Goal: Task Accomplishment & Management: Manage account settings

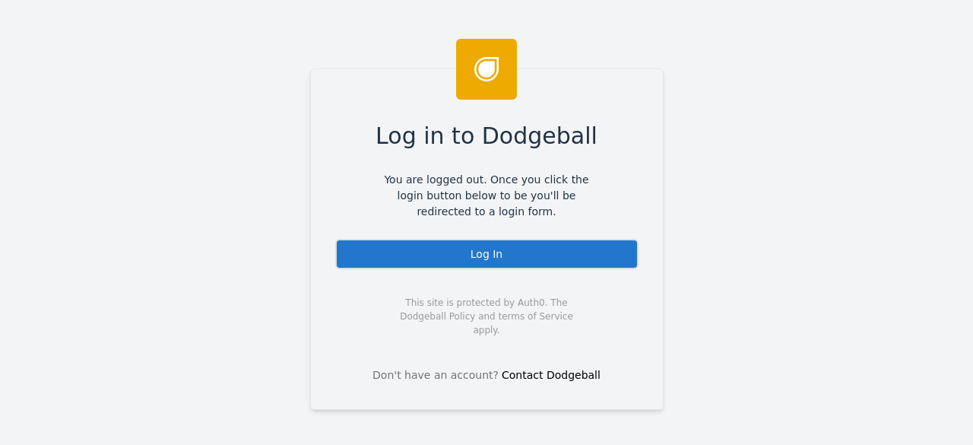
click at [446, 252] on div "Log In" at bounding box center [486, 254] width 303 height 30
click at [435, 252] on div "Log In" at bounding box center [486, 254] width 303 height 30
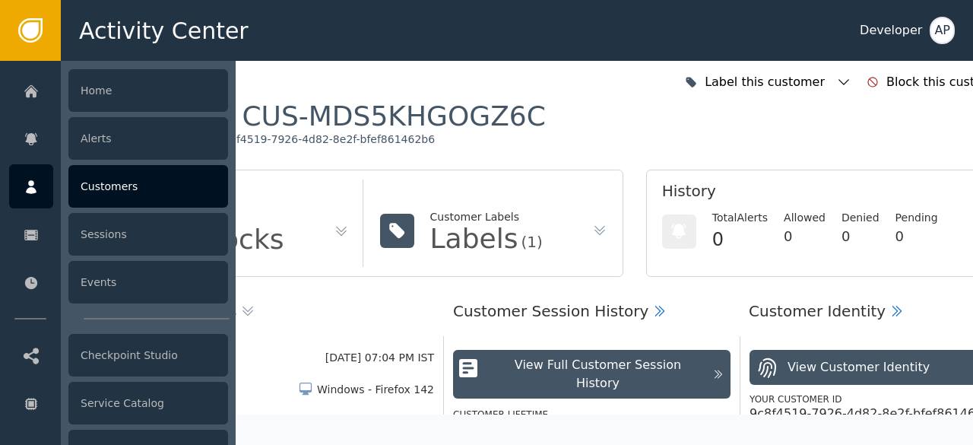
click at [88, 195] on div "Customers" at bounding box center [148, 186] width 160 height 43
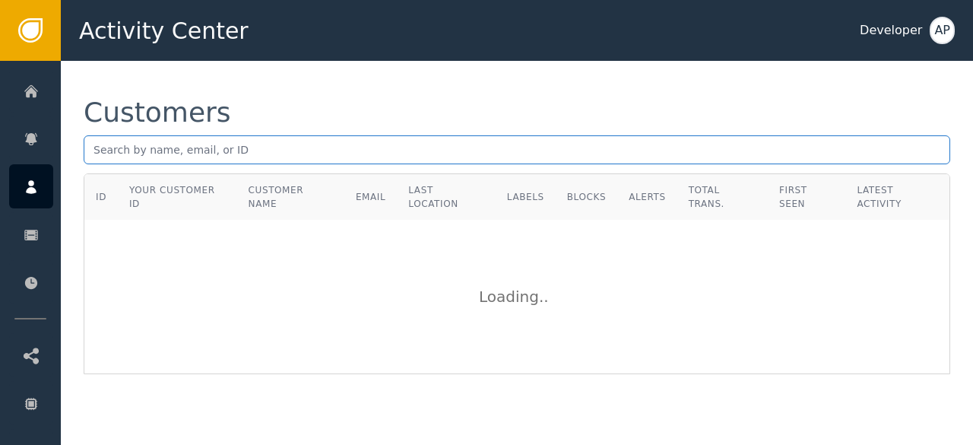
click at [93, 156] on input "text" at bounding box center [517, 149] width 866 height 29
paste input "andrew@boab.ai"
type input "andrew@boab.ai"
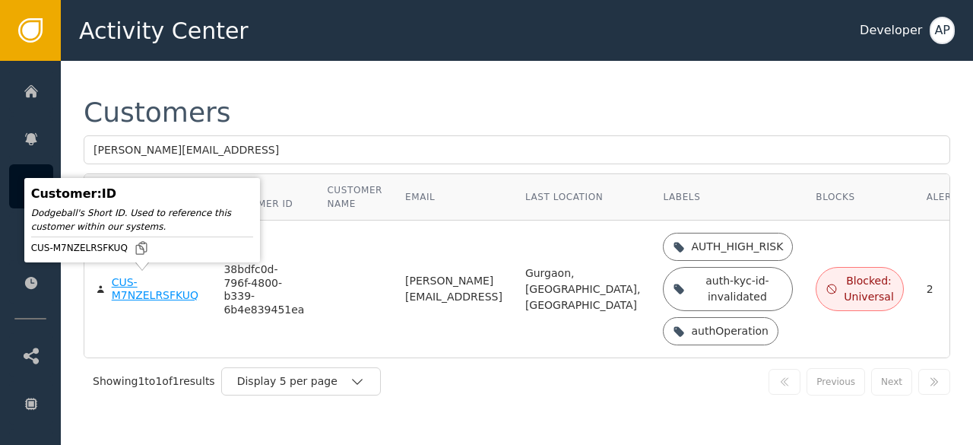
click at [128, 294] on div "CUS-M7NZELRSFKUQ" at bounding box center [157, 289] width 90 height 27
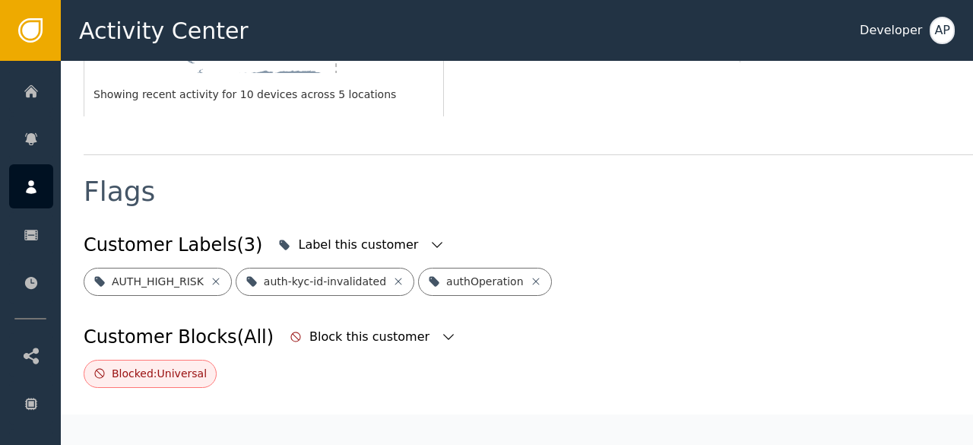
scroll to position [532, 0]
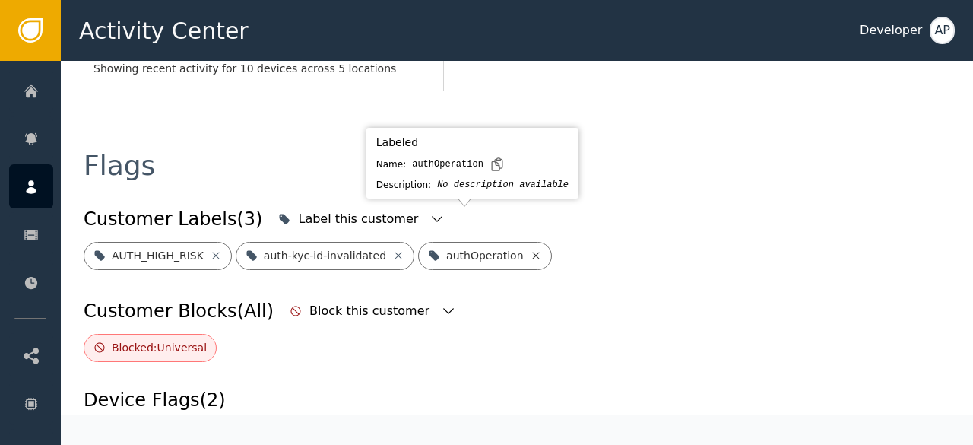
click at [532, 252] on icon at bounding box center [535, 255] width 7 height 7
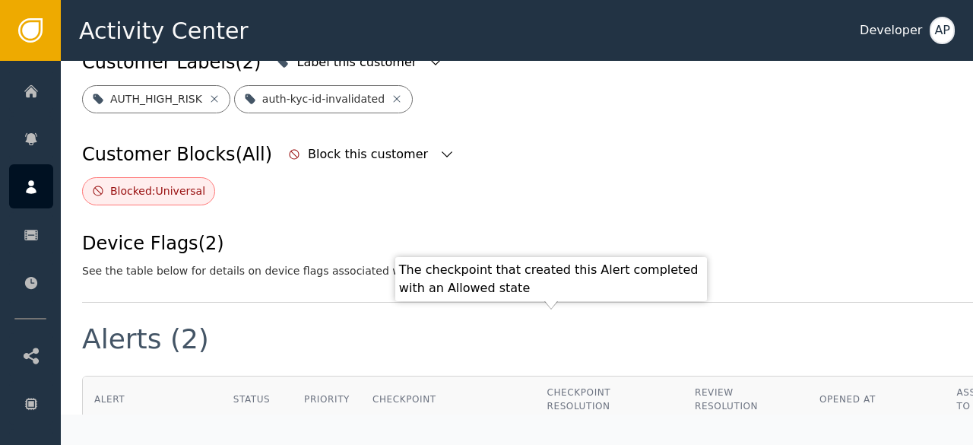
scroll to position [682, 2]
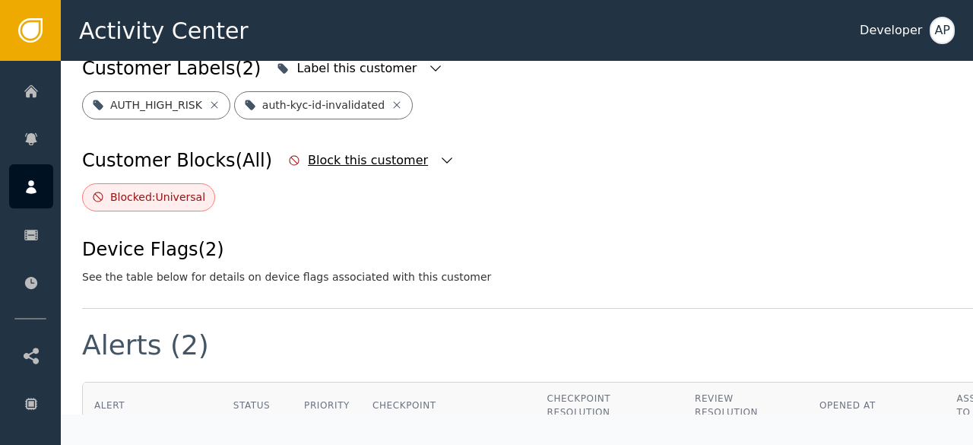
click at [439, 153] on icon "button" at bounding box center [446, 160] width 15 height 15
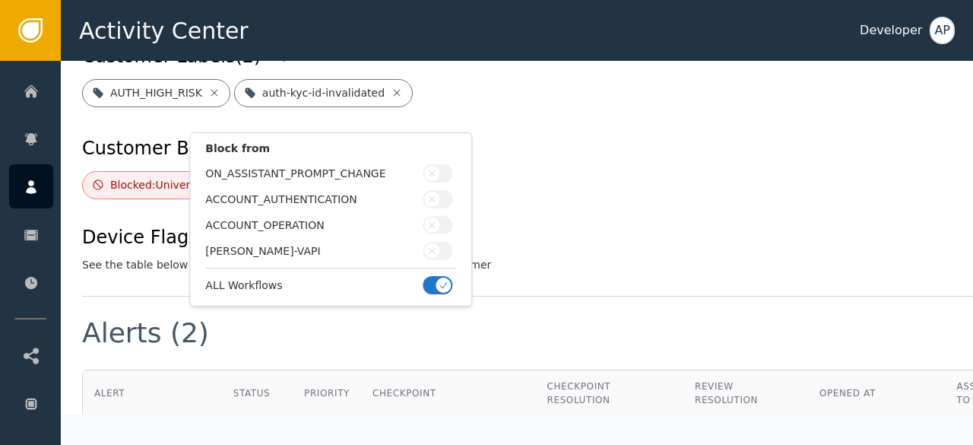
scroll to position [695, 2]
click at [426, 283] on button "button" at bounding box center [437, 284] width 30 height 18
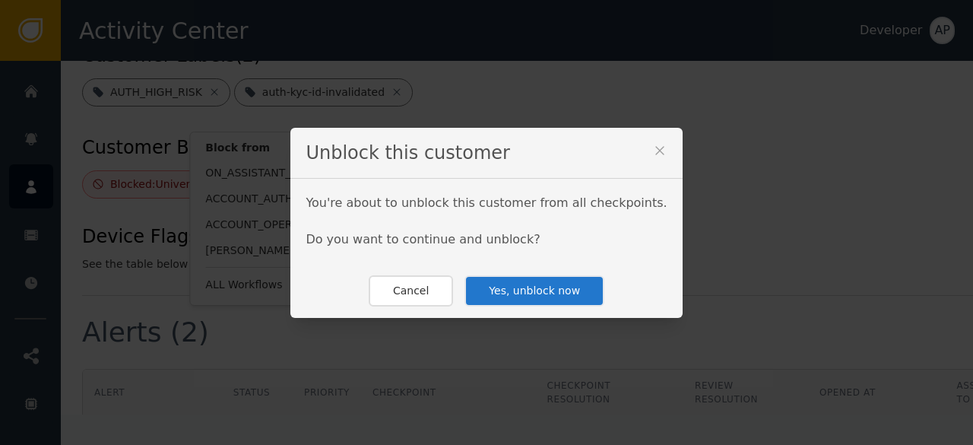
click at [482, 290] on button "Yes, unblock now" at bounding box center [534, 290] width 140 height 31
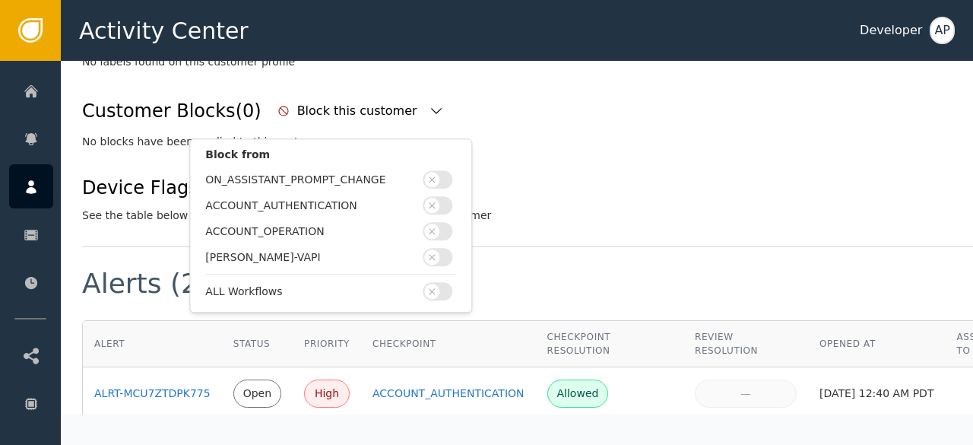
scroll to position [702, 2]
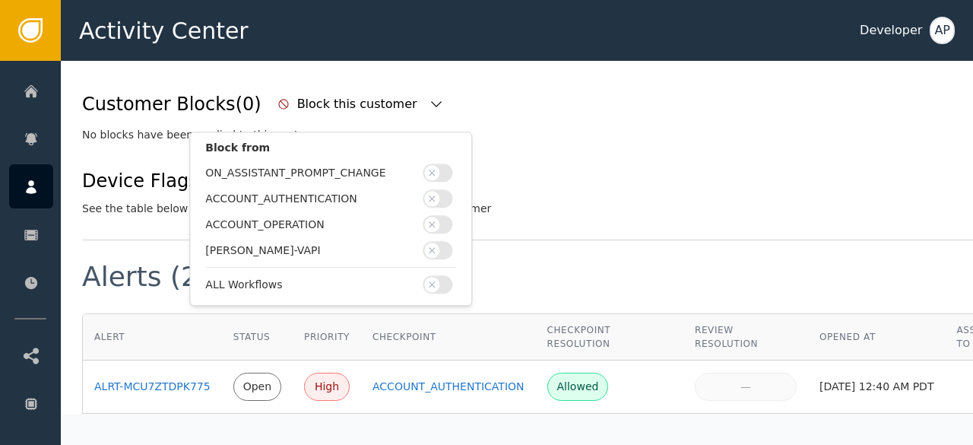
click at [565, 182] on div "Device Flags (0) See the table below for details on device flags associated wit…" at bounding box center [558, 191] width 953 height 49
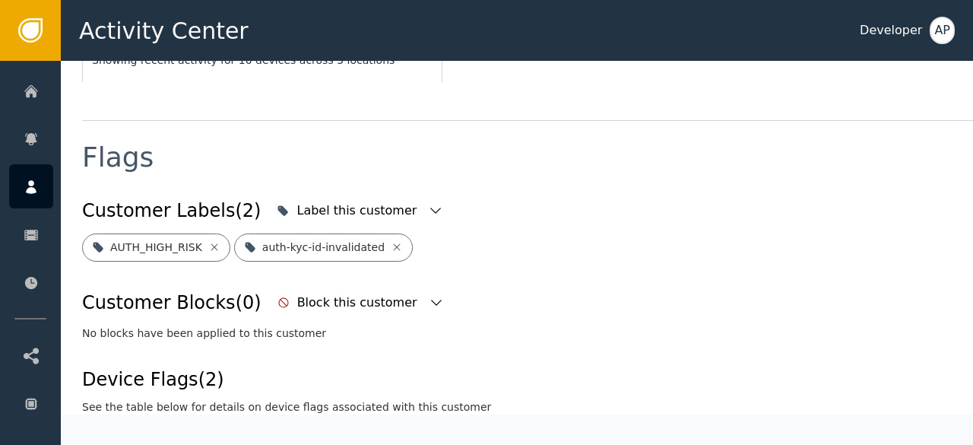
scroll to position [533, 2]
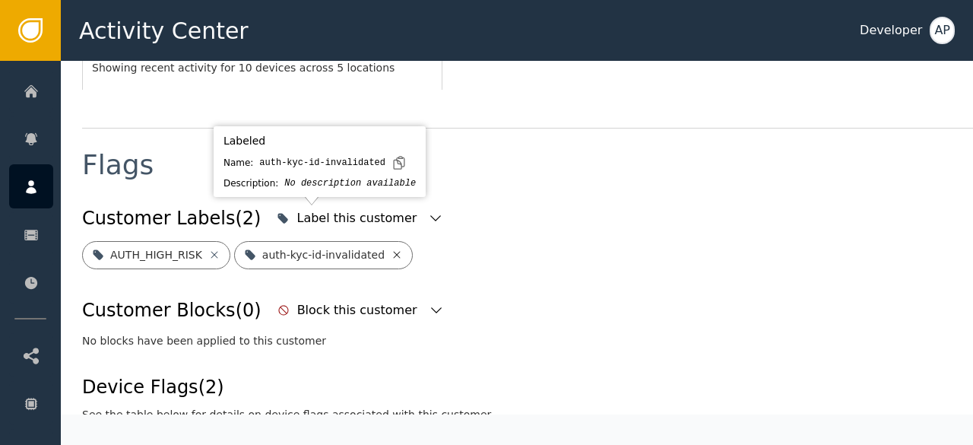
click at [391, 248] on icon at bounding box center [397, 254] width 12 height 12
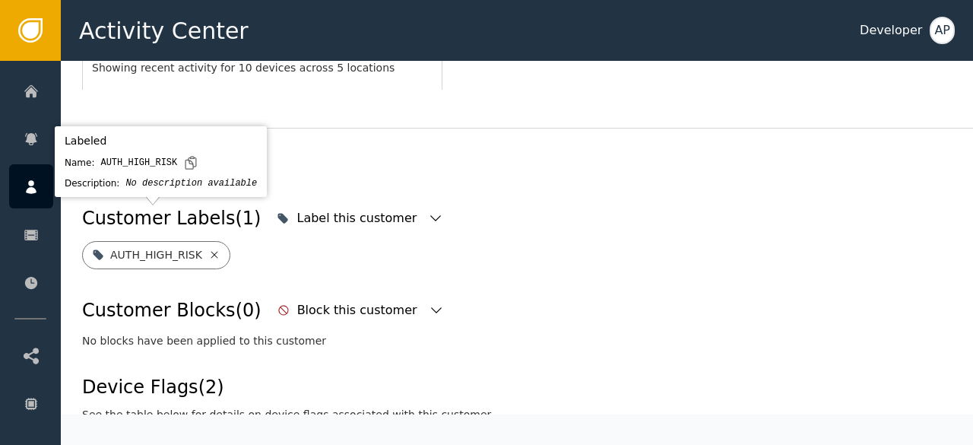
click at [208, 248] on icon at bounding box center [214, 254] width 12 height 12
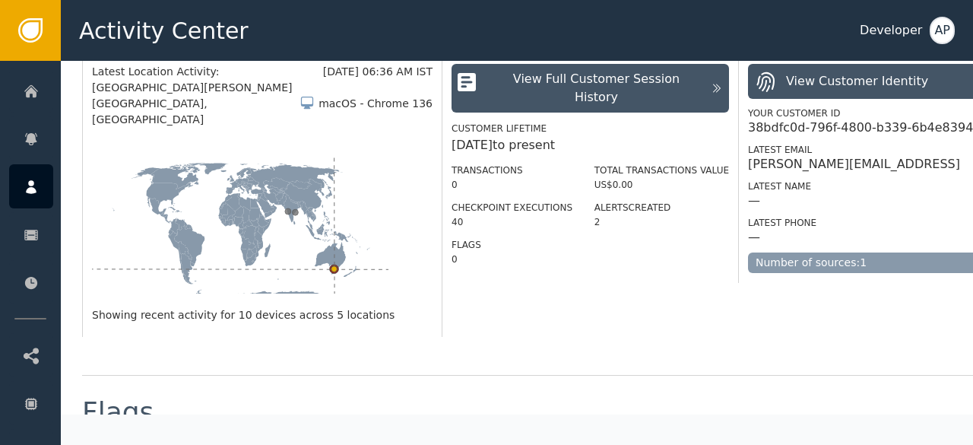
scroll to position [0, 2]
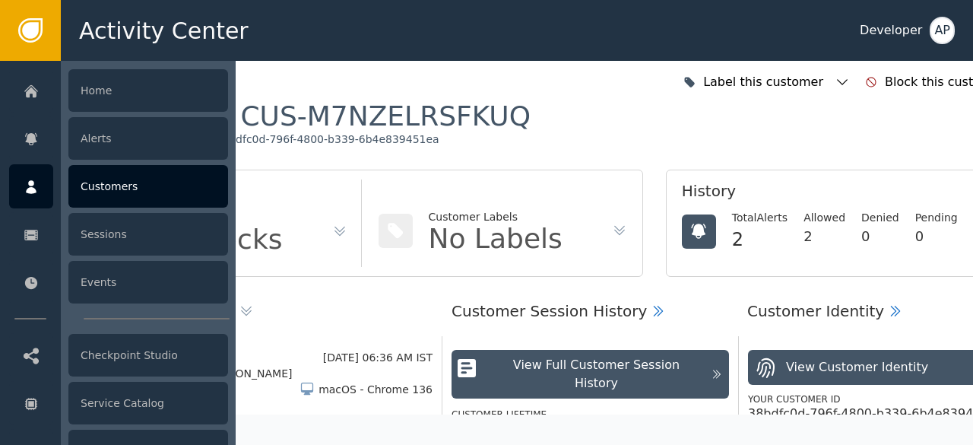
click at [103, 193] on div "Customers" at bounding box center [148, 186] width 160 height 43
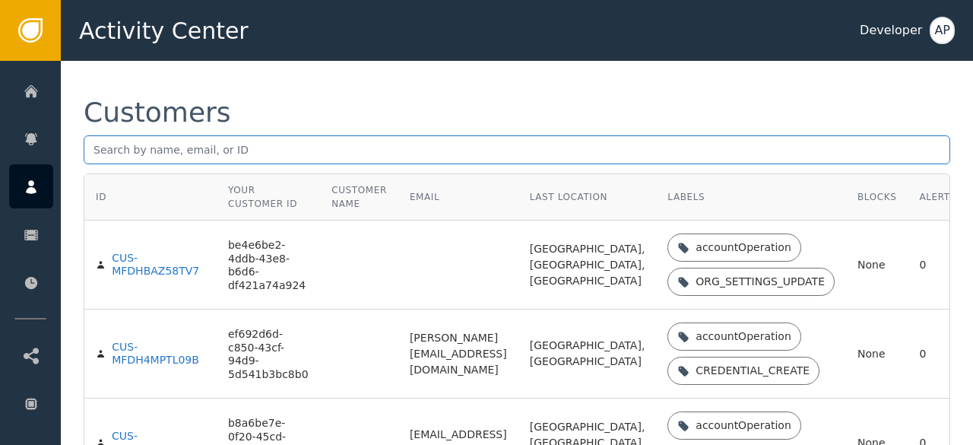
click at [94, 151] on input "text" at bounding box center [517, 149] width 866 height 29
paste input "jrennemeyer@trismartsolar.com"
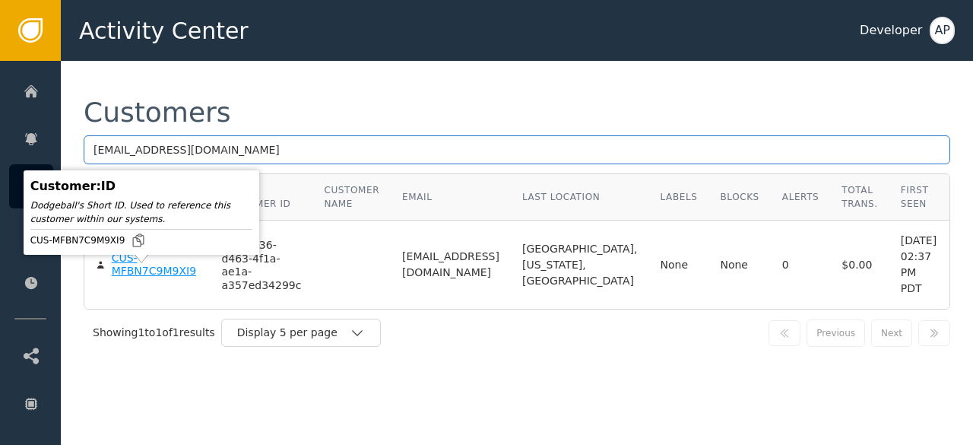
type input "jrennemeyer@trismartsolar.com"
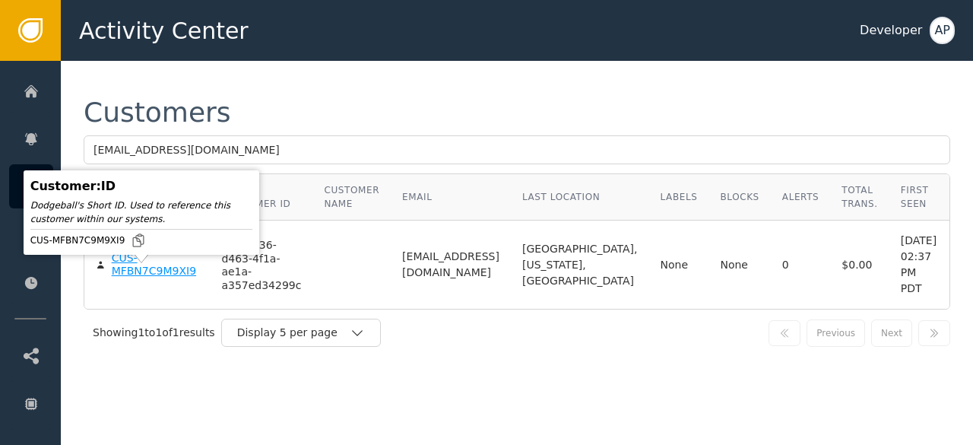
click at [125, 274] on div "CUS-MFBN7C9M9XI9" at bounding box center [155, 265] width 87 height 27
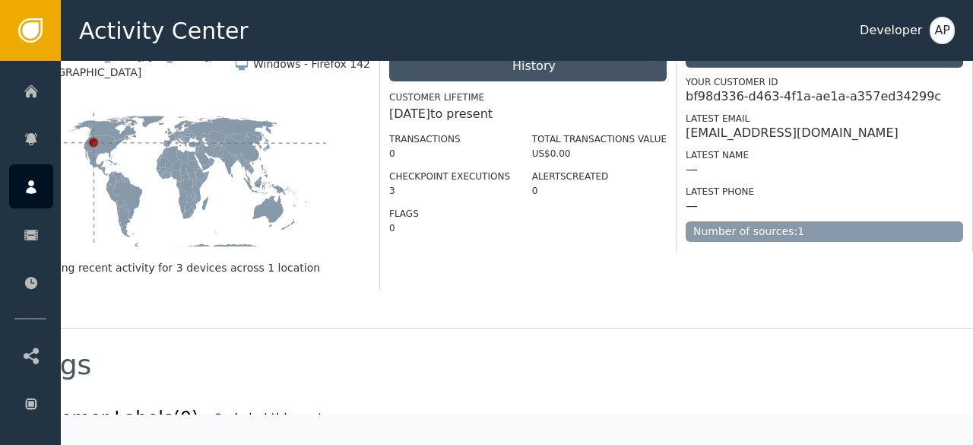
scroll to position [0, 75]
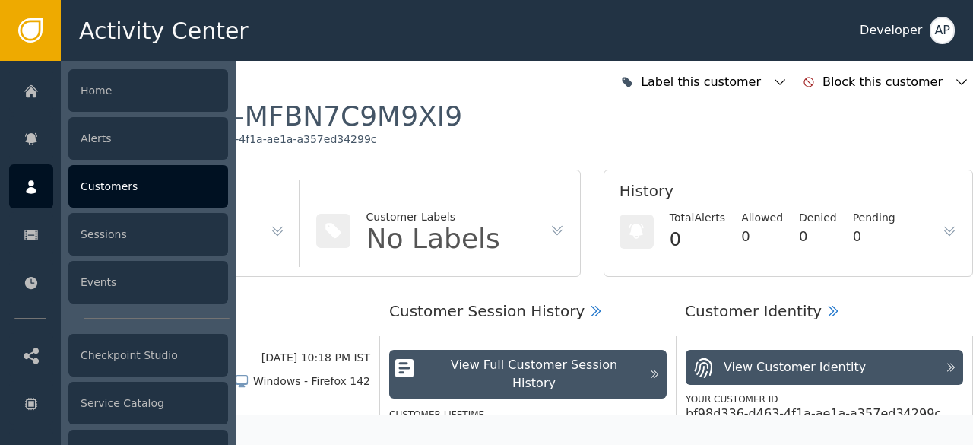
click at [120, 193] on div "Customers" at bounding box center [148, 186] width 160 height 43
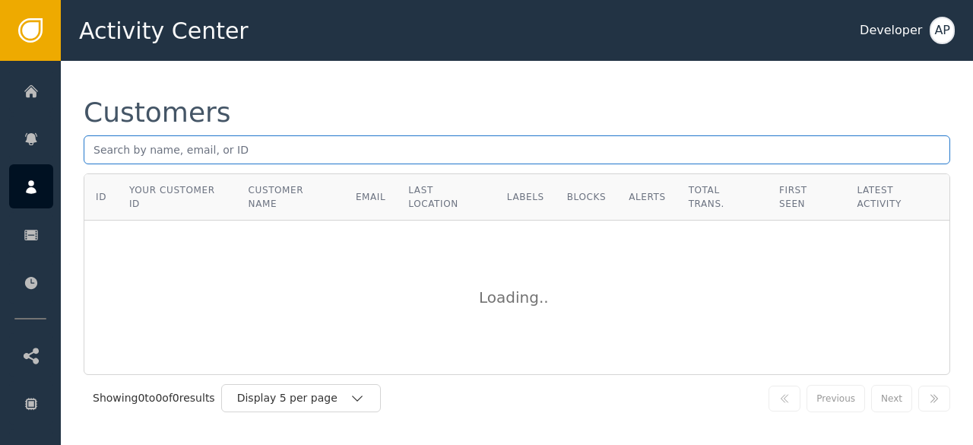
click at [99, 154] on input "text" at bounding box center [517, 149] width 866 height 29
paste input "Joseomar07092004@gmail.com"
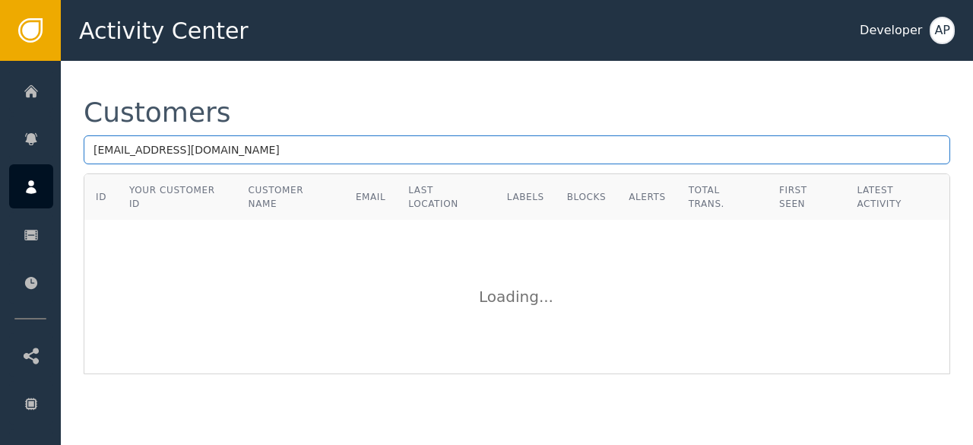
type input "Joseomar07092004@gmail.com"
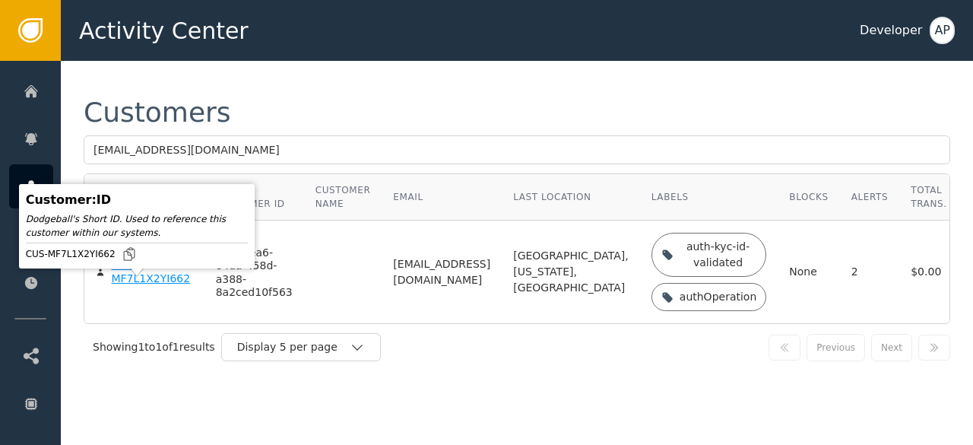
click at [138, 285] on div "CUS-MF7L1X2YI662" at bounding box center [151, 271] width 81 height 27
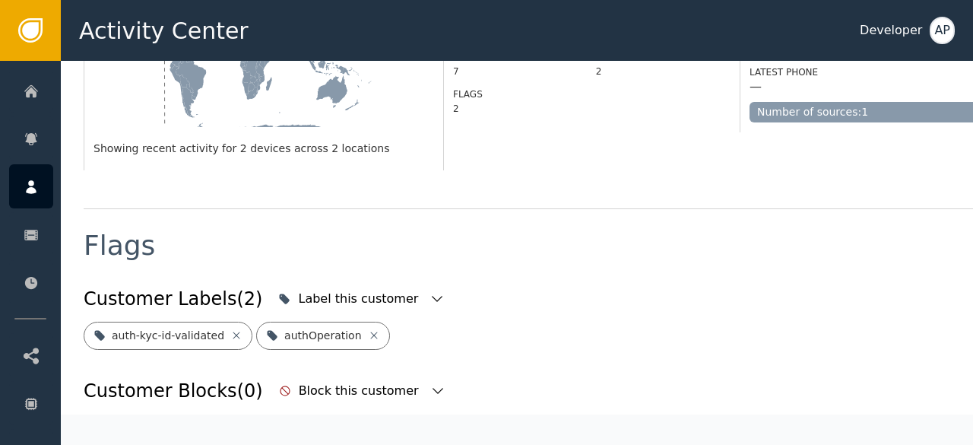
scroll to position [437, 0]
click at [370, 331] on icon at bounding box center [373, 334] width 7 height 7
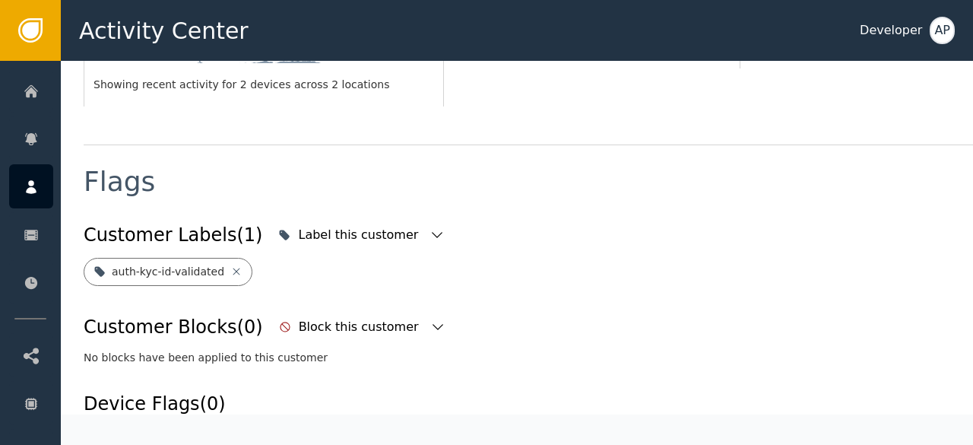
scroll to position [456, 0]
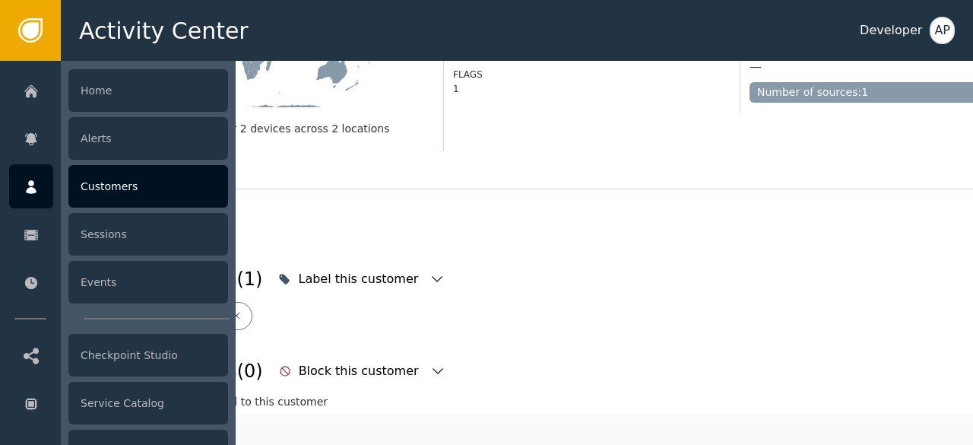
click at [117, 194] on div "Customers" at bounding box center [148, 186] width 160 height 43
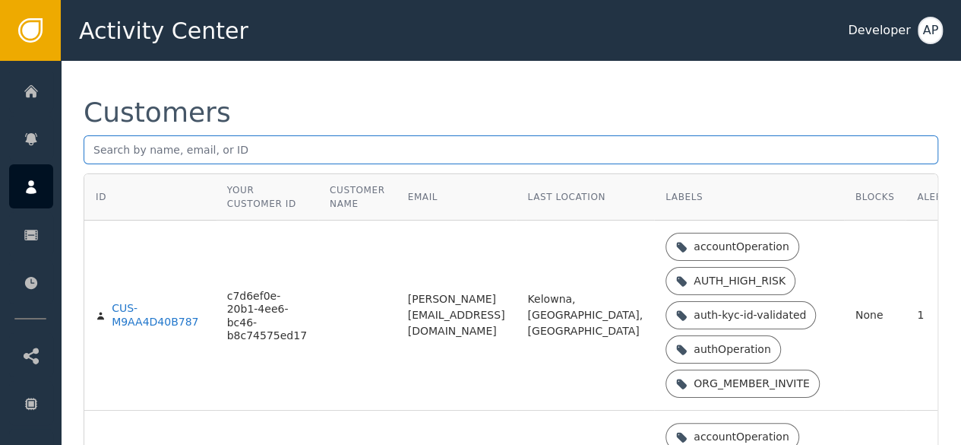
click at [91, 143] on input "text" at bounding box center [511, 149] width 855 height 29
paste input "simon@hooroo.ai"
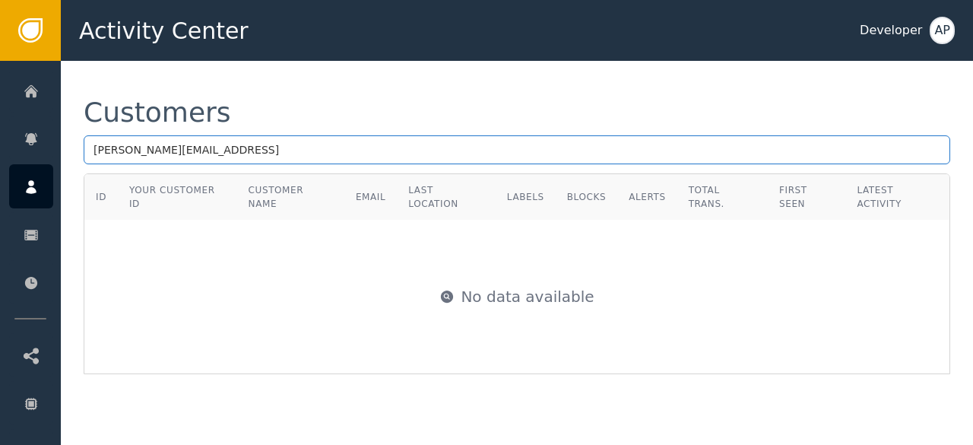
click at [284, 147] on input "simon@hooroo.ai" at bounding box center [517, 149] width 866 height 29
type input "simon@hooroo.ai"
